Goal: Information Seeking & Learning: Check status

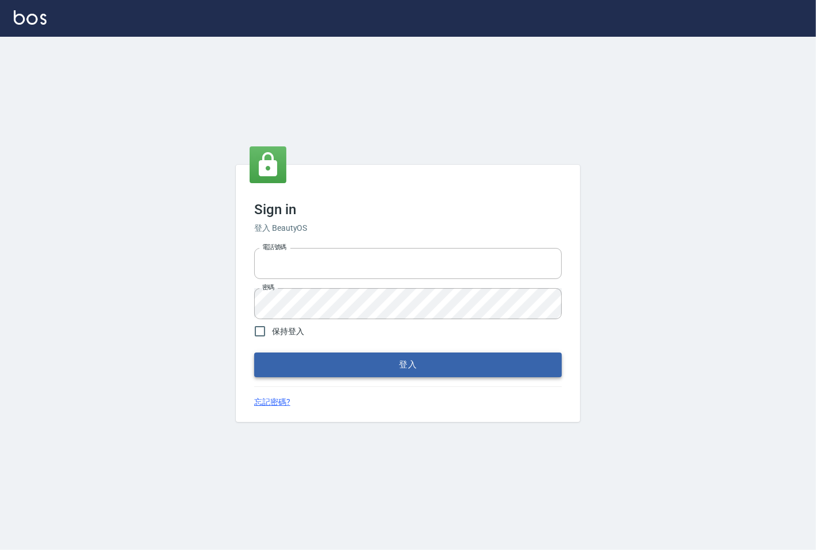
type input "25331148"
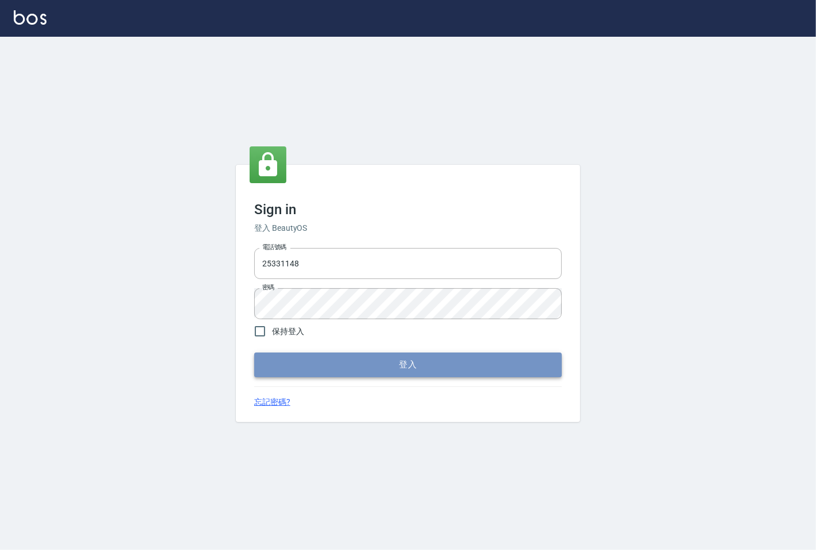
click at [331, 376] on button "登入" at bounding box center [408, 364] width 308 height 24
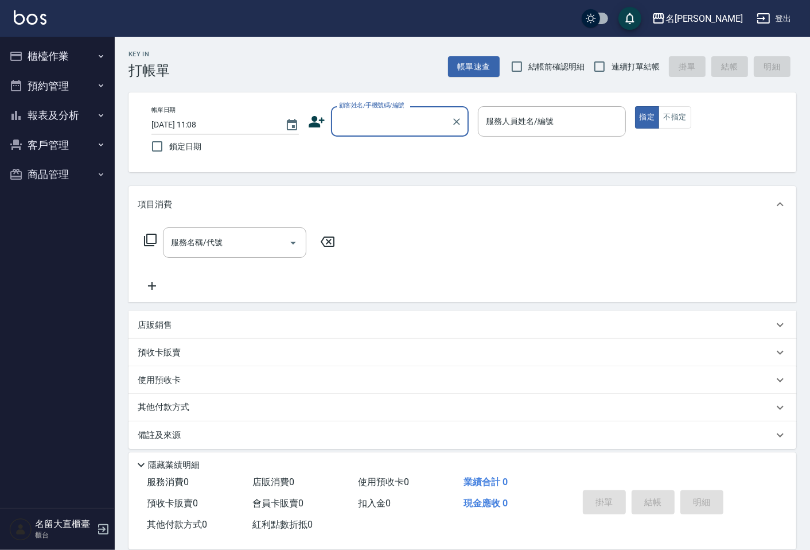
click at [50, 139] on button "客戶管理" at bounding box center [58, 145] width 106 height 30
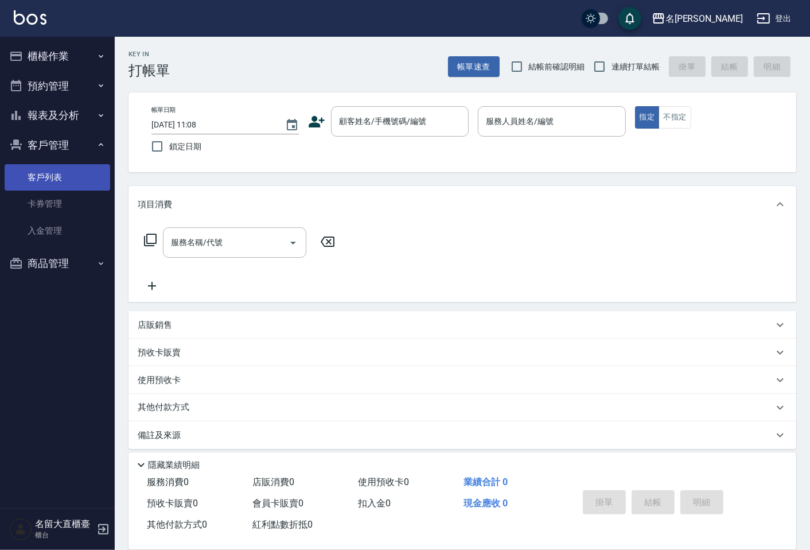
click at [64, 170] on link "客戶列表" at bounding box center [58, 177] width 106 height 26
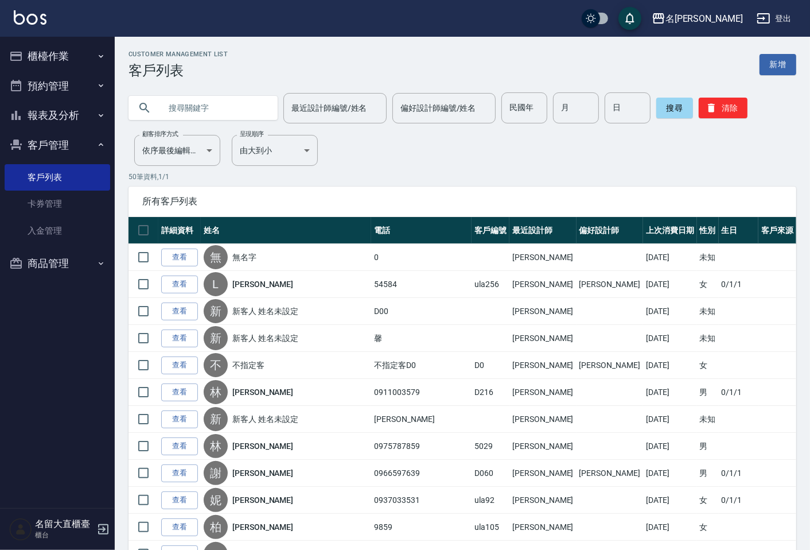
click at [216, 105] on input "text" at bounding box center [215, 107] width 108 height 31
type input "哲"
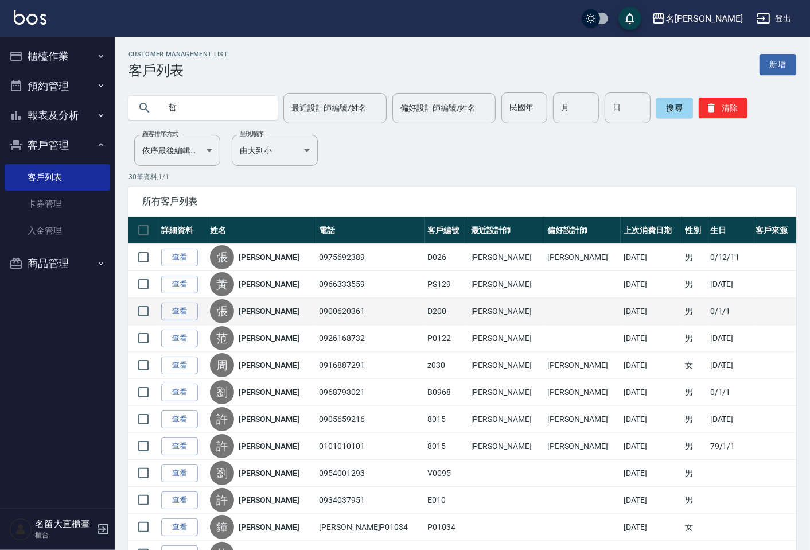
click at [267, 314] on link "[PERSON_NAME]" at bounding box center [269, 310] width 61 height 11
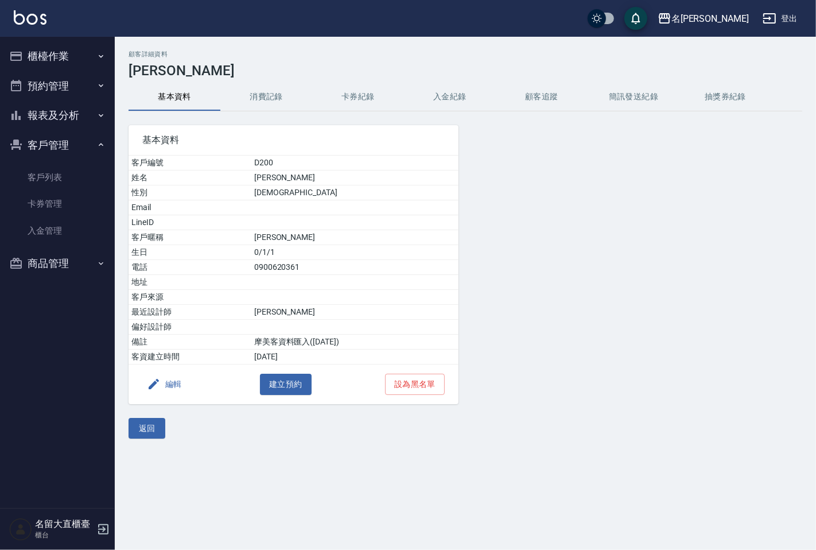
click at [267, 98] on button "消費記錄" at bounding box center [266, 97] width 92 height 28
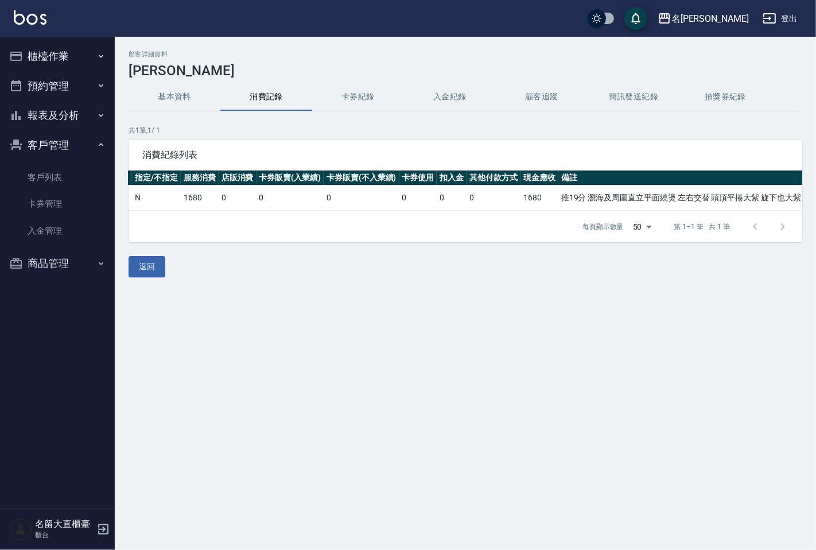
scroll to position [0, 292]
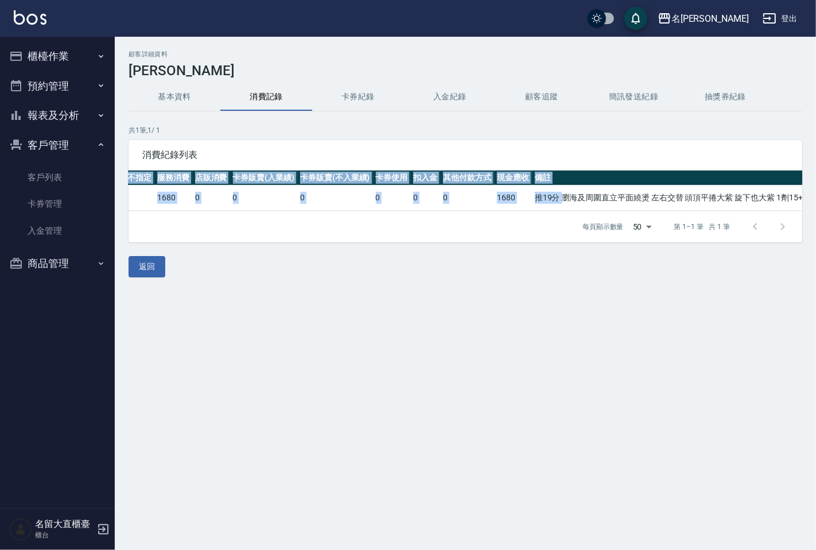
drag, startPoint x: 503, startPoint y: 197, endPoint x: 670, endPoint y: 214, distance: 168.5
click at [670, 211] on div "展開 操作 帳單編號/時間 客戶 設計師 指定/不指定 服務消費 店販消費 卡券販賣(入業績) 卡券販賣(不入業績) 卡券使用 扣入金 其他付款方式 現金應收…" at bounding box center [466, 190] width 674 height 41
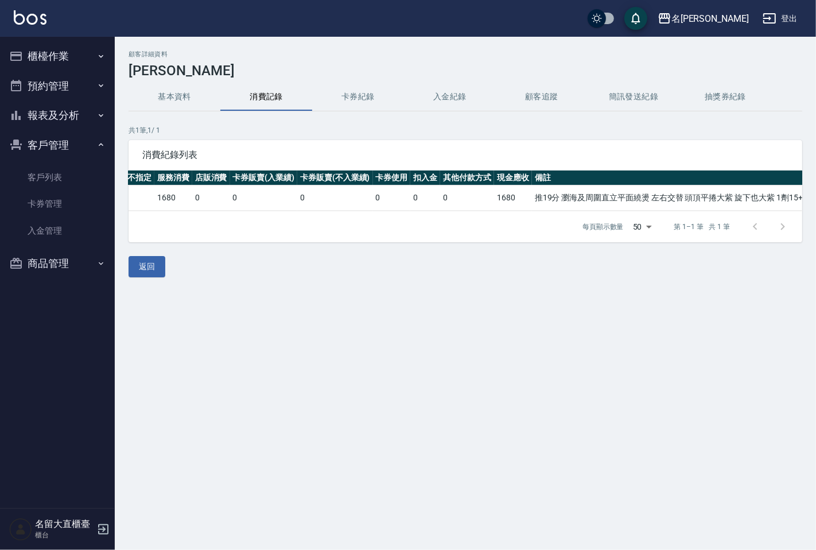
click at [460, 334] on div "顧客詳細資料 [PERSON_NAME] 基本資料 消費記錄 卡券紀錄 入金紀錄 顧客追蹤 簡訊發送紀錄 抽獎券紀錄 共 1 筆, 1 / 1 消費紀錄列表 …" at bounding box center [408, 275] width 816 height 550
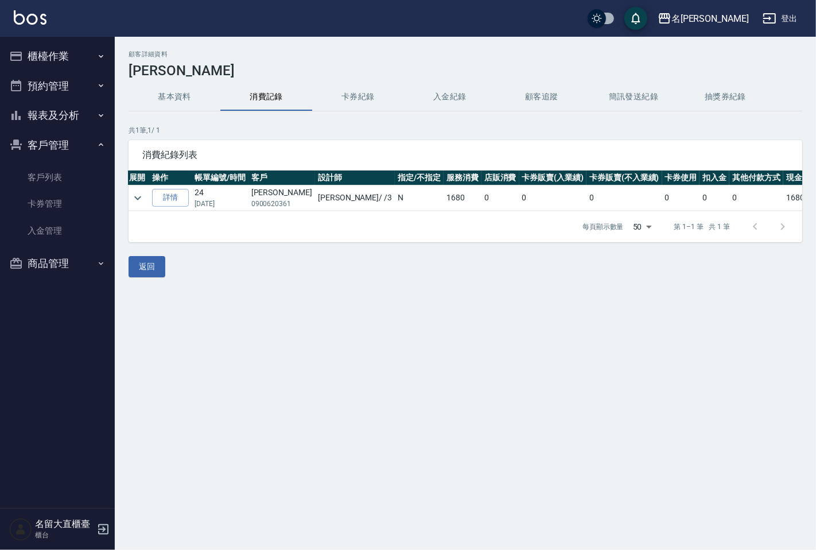
scroll to position [0, 0]
click at [142, 200] on icon "expand row" at bounding box center [140, 198] width 14 height 14
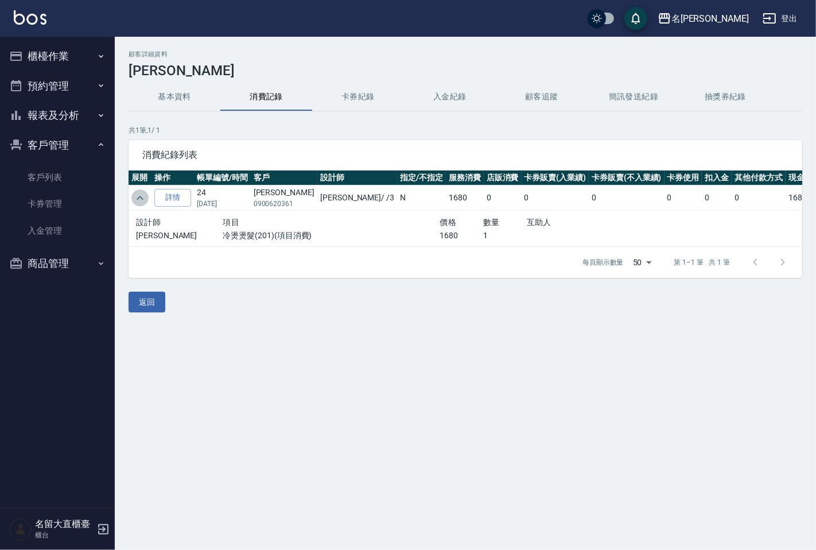
click at [141, 197] on icon "expand row" at bounding box center [140, 198] width 7 height 4
